Goal: Find specific page/section

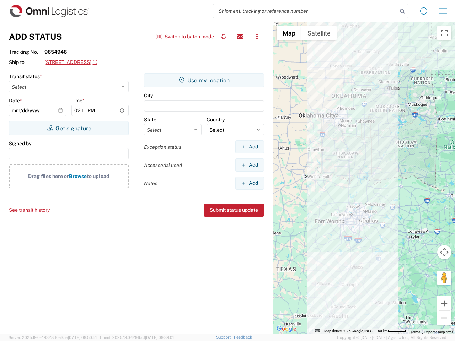
click at [306, 11] on input "search" at bounding box center [305, 11] width 184 height 14
click at [403, 11] on icon at bounding box center [403, 11] width 10 height 10
click at [424, 11] on icon at bounding box center [423, 10] width 11 height 11
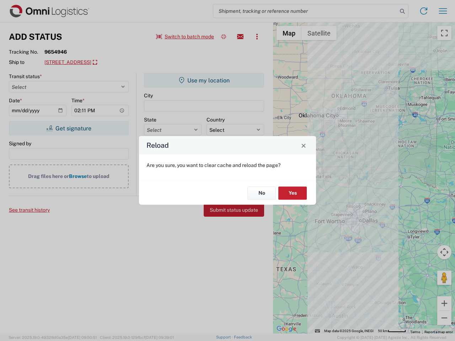
click at [443, 11] on div "Reload Are you sure, you want to clear cache and reload the page? No Yes" at bounding box center [227, 170] width 455 height 341
click at [185, 37] on div "Reload Are you sure, you want to clear cache and reload the page? No Yes" at bounding box center [227, 170] width 455 height 341
click at [224, 37] on div "Reload Are you sure, you want to clear cache and reload the page? No Yes" at bounding box center [227, 170] width 455 height 341
click at [240, 37] on div "Reload Are you sure, you want to clear cache and reload the page? No Yes" at bounding box center [227, 170] width 455 height 341
click at [257, 37] on div "Reload Are you sure, you want to clear cache and reload the page? No Yes" at bounding box center [227, 170] width 455 height 341
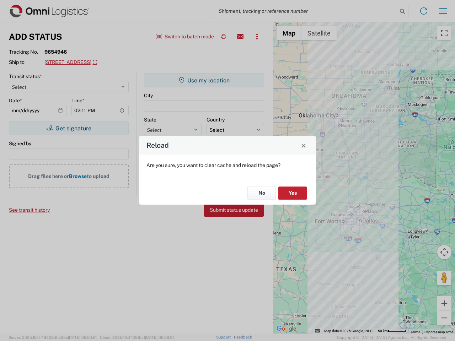
click at [97, 63] on div "Reload Are you sure, you want to clear cache and reload the page? No Yes" at bounding box center [227, 170] width 455 height 341
click at [69, 128] on div "Reload Are you sure, you want to clear cache and reload the page? No Yes" at bounding box center [227, 170] width 455 height 341
